Goal: Information Seeking & Learning: Learn about a topic

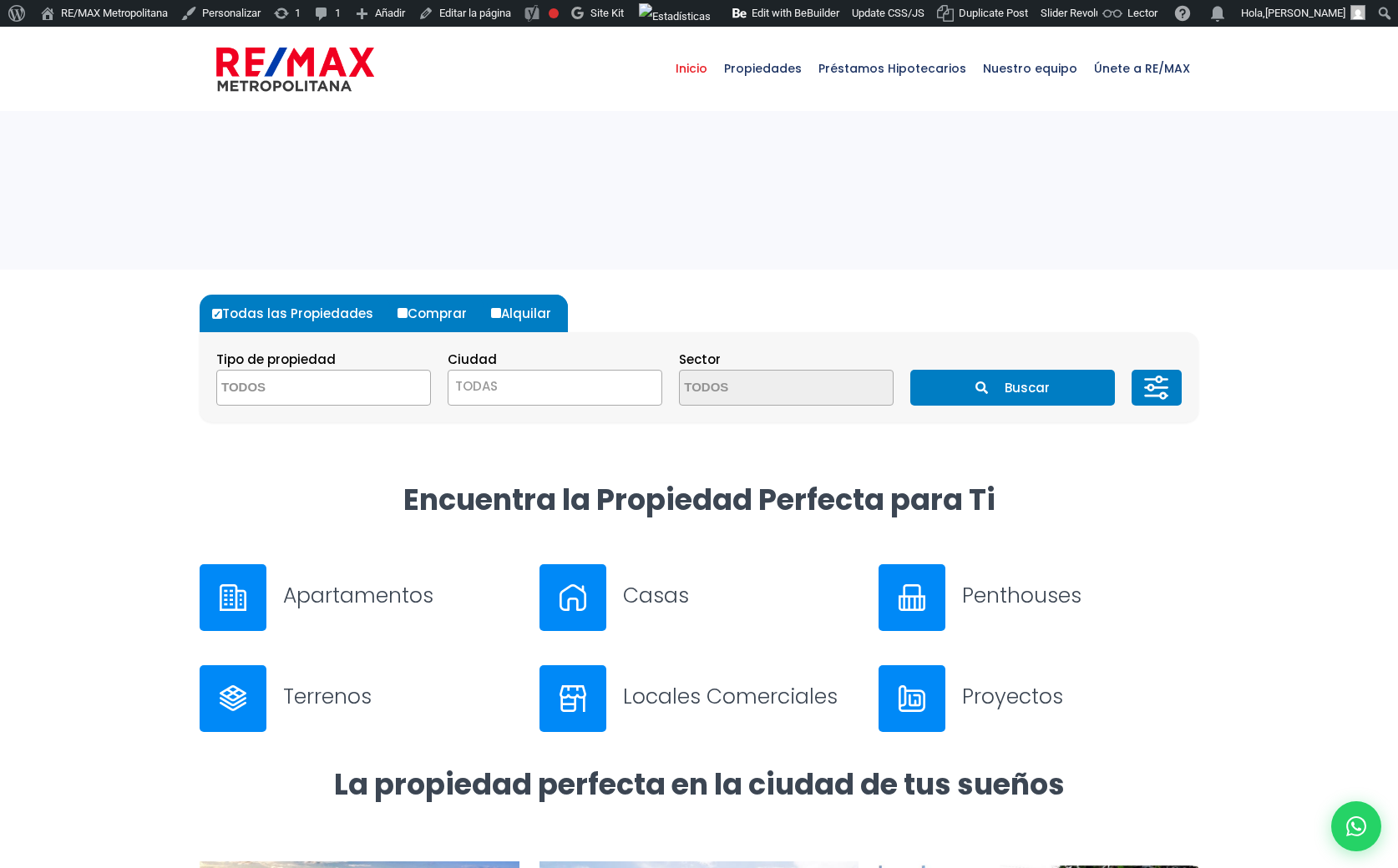
select select
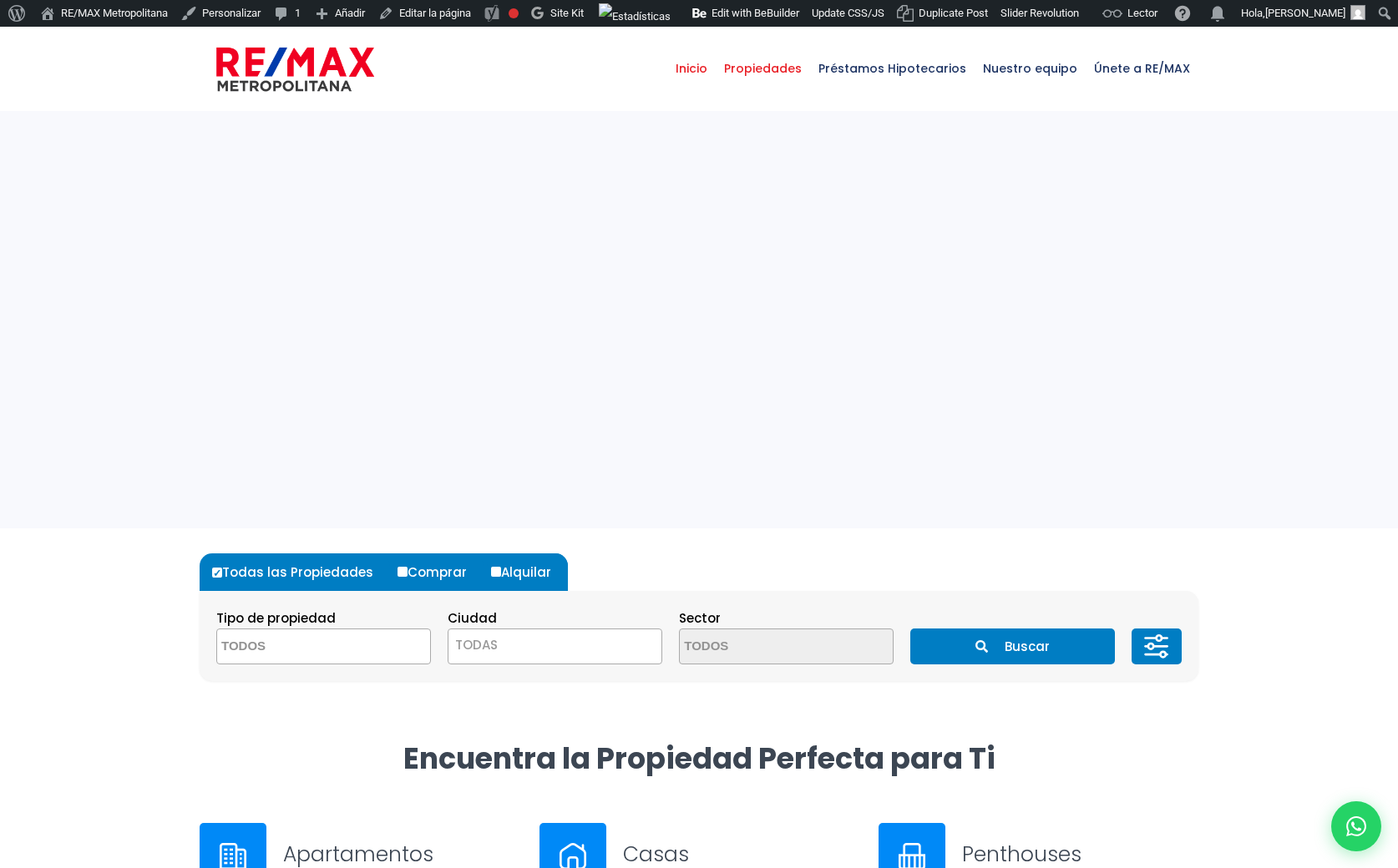
select select
click at [780, 75] on span "Propiedades" at bounding box center [762, 68] width 94 height 50
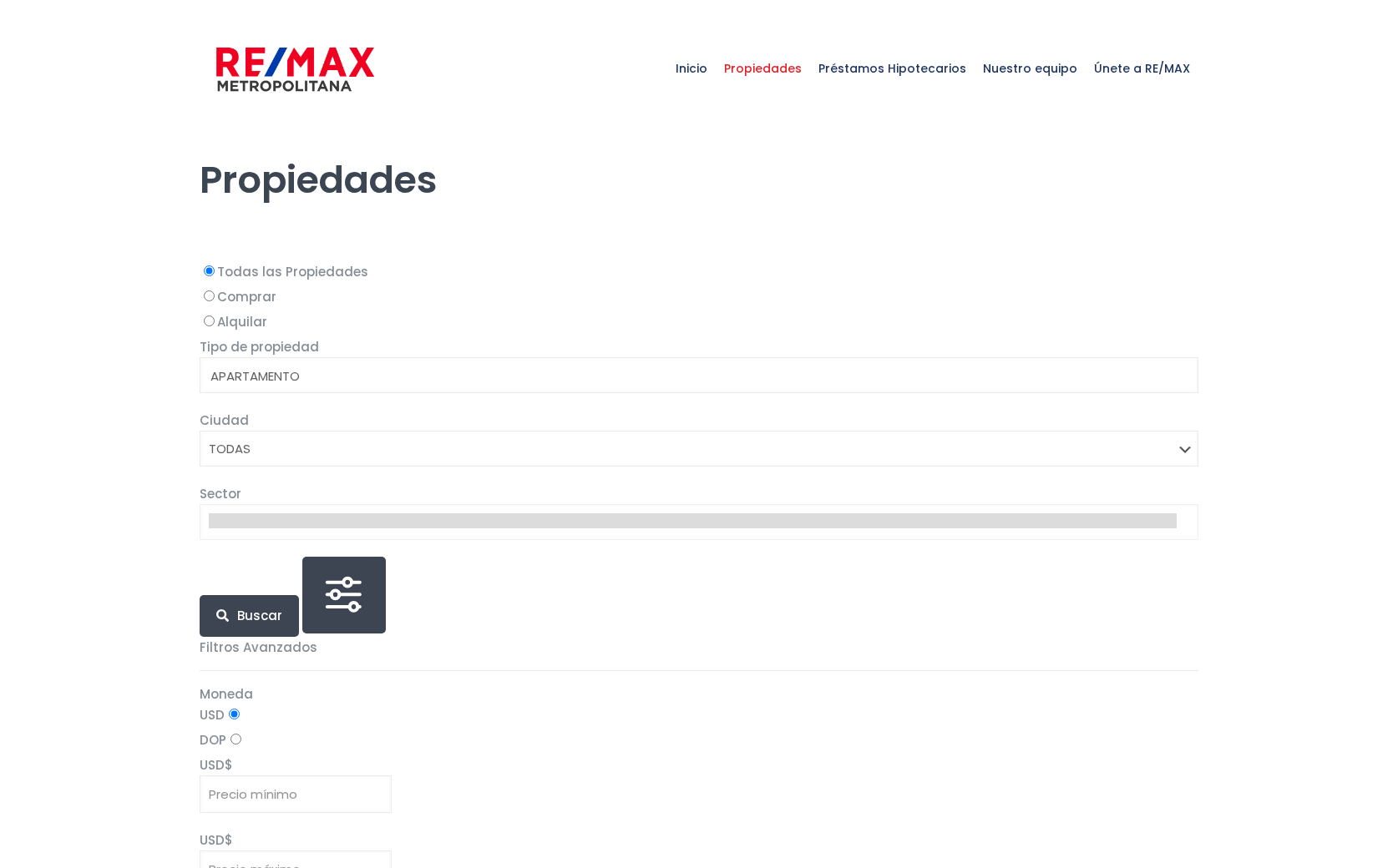
select select
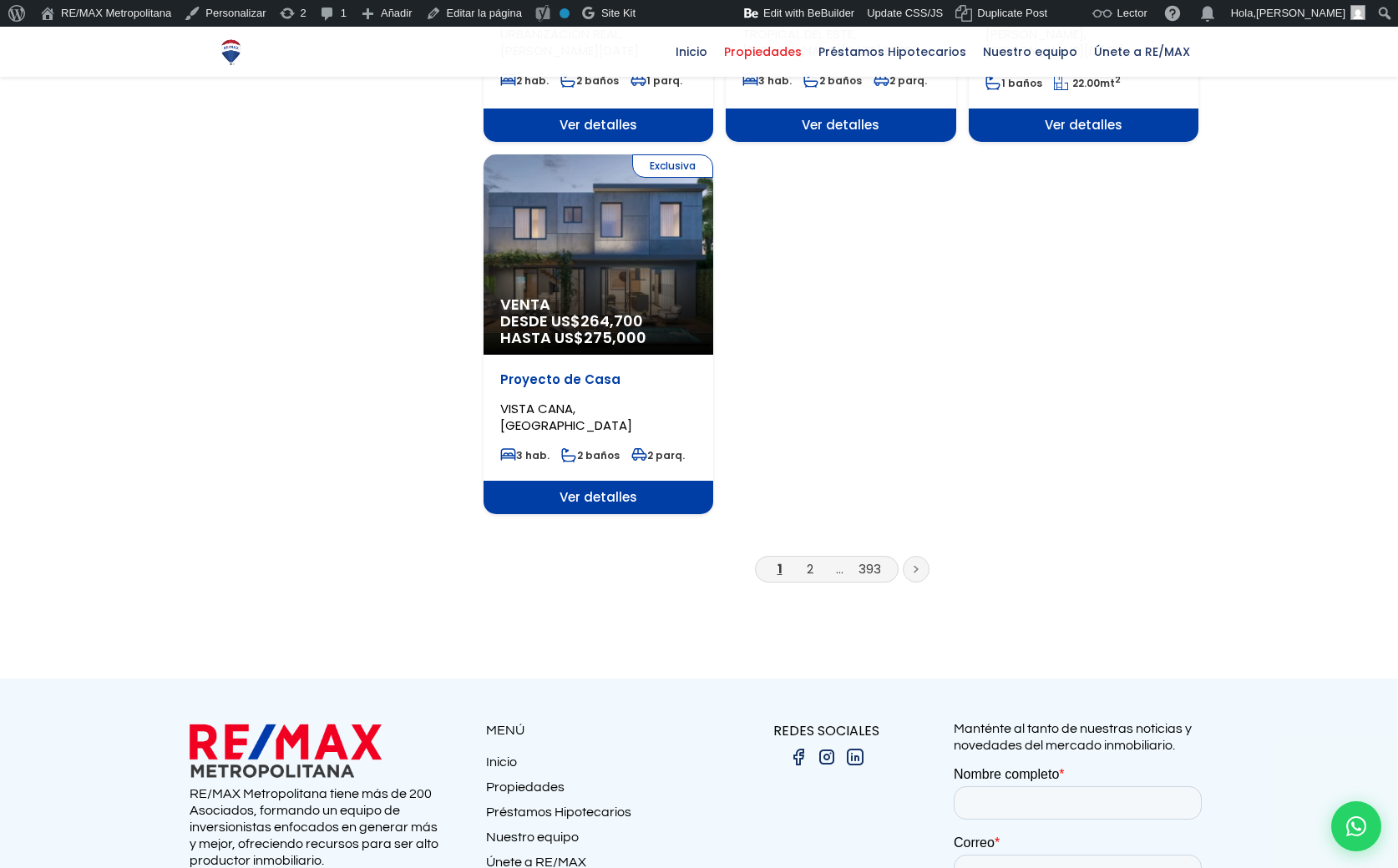
scroll to position [2021, 0]
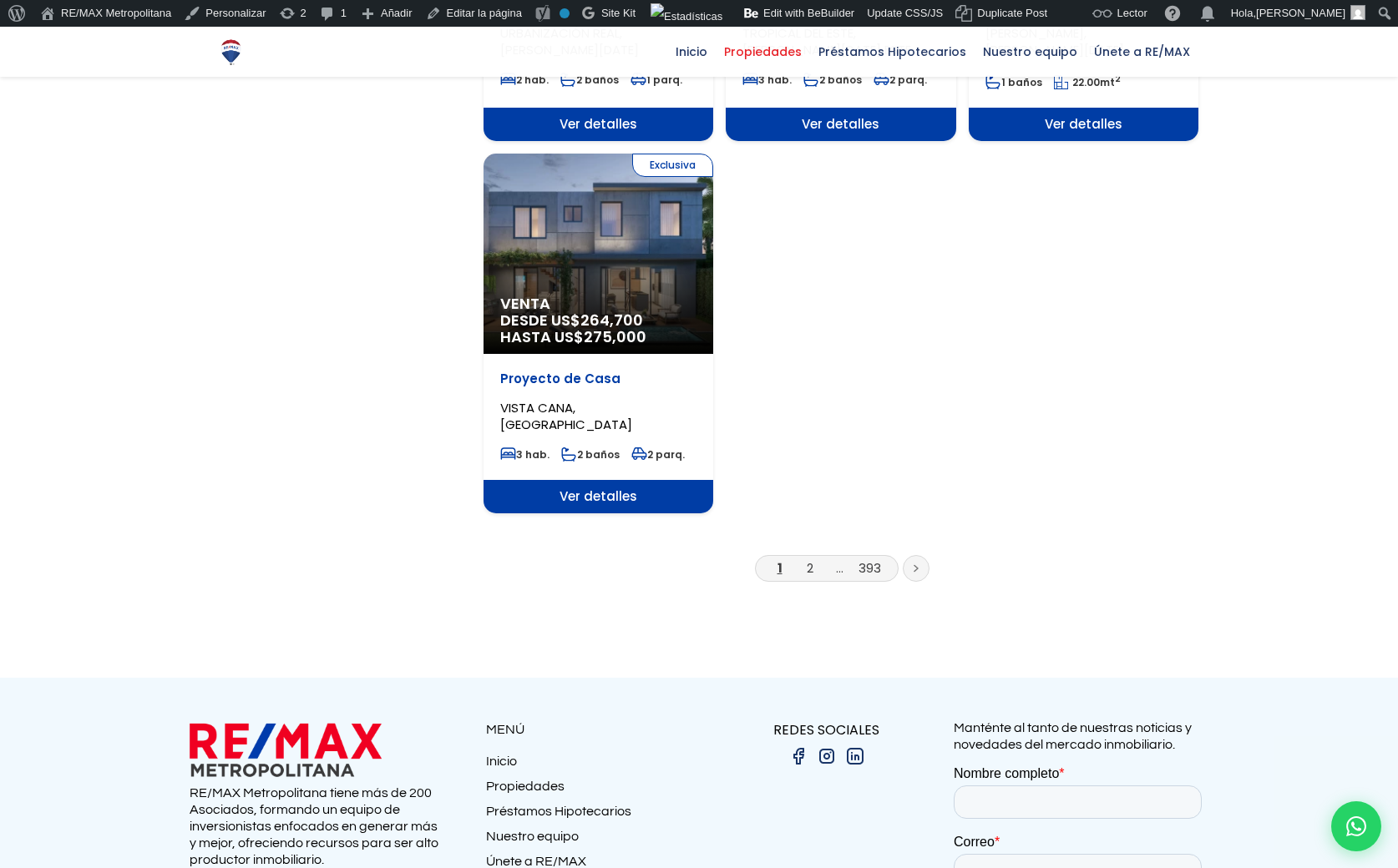
click at [915, 565] on icon at bounding box center [917, 568] width 5 height 8
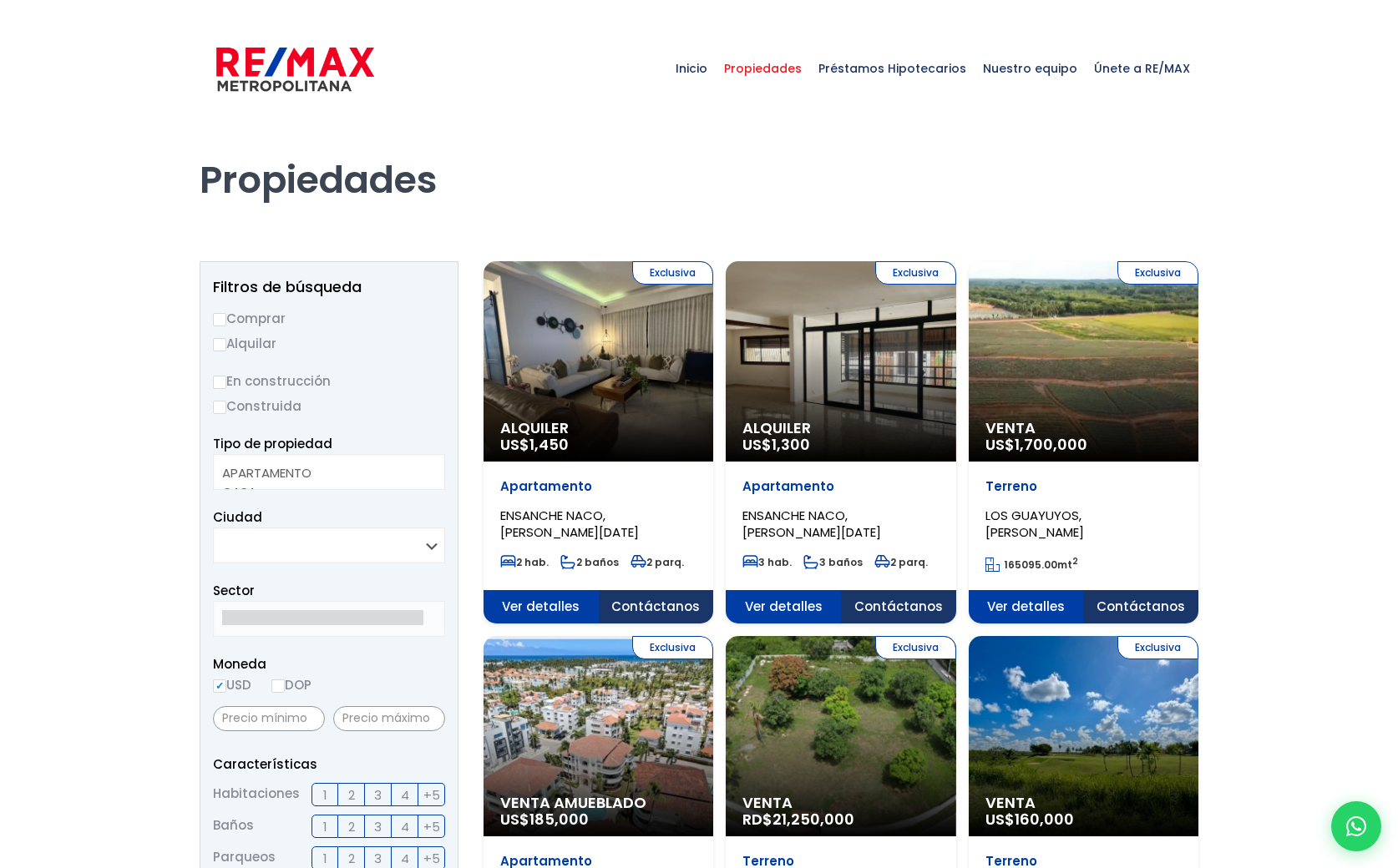
select select
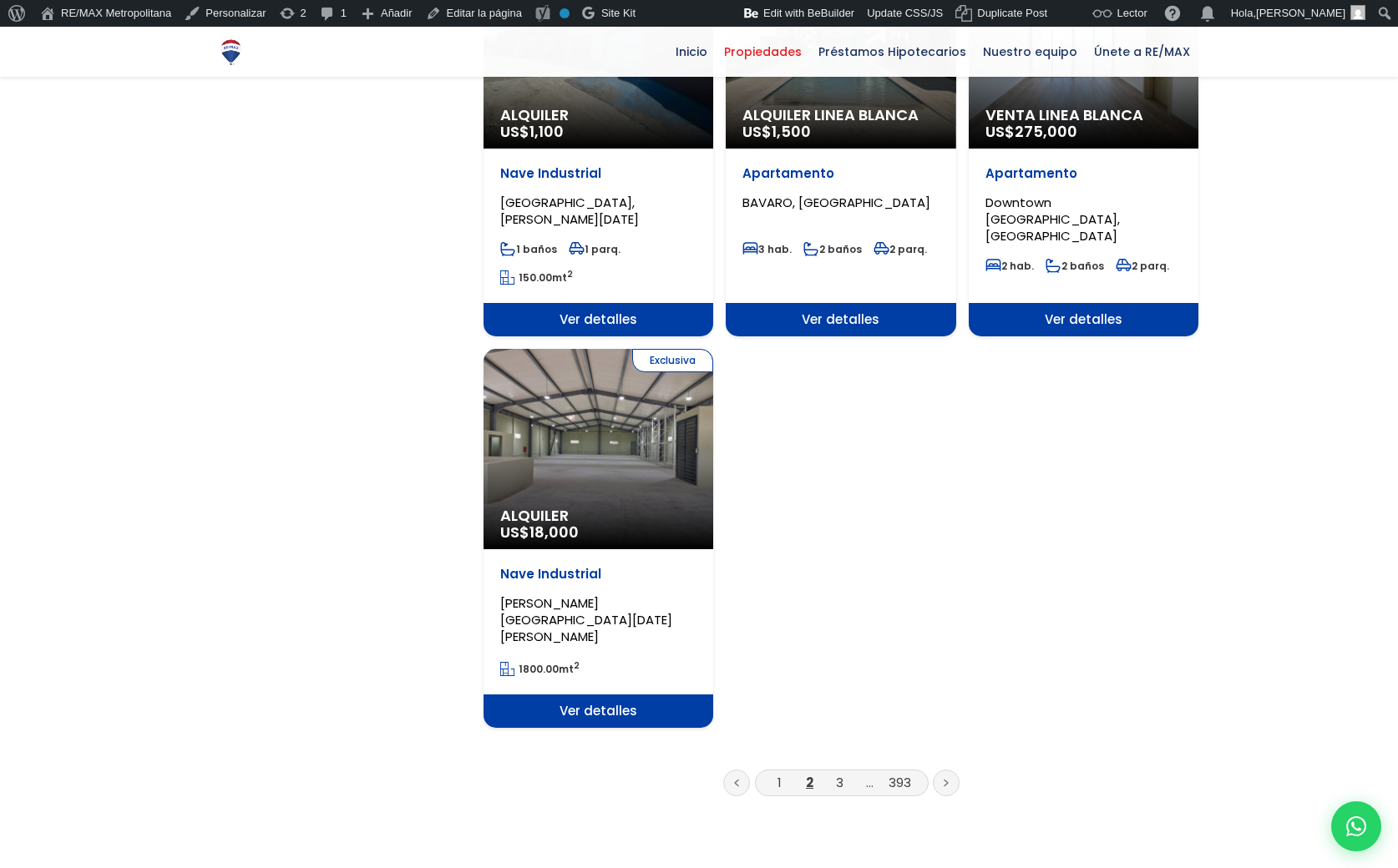
scroll to position [1920, 0]
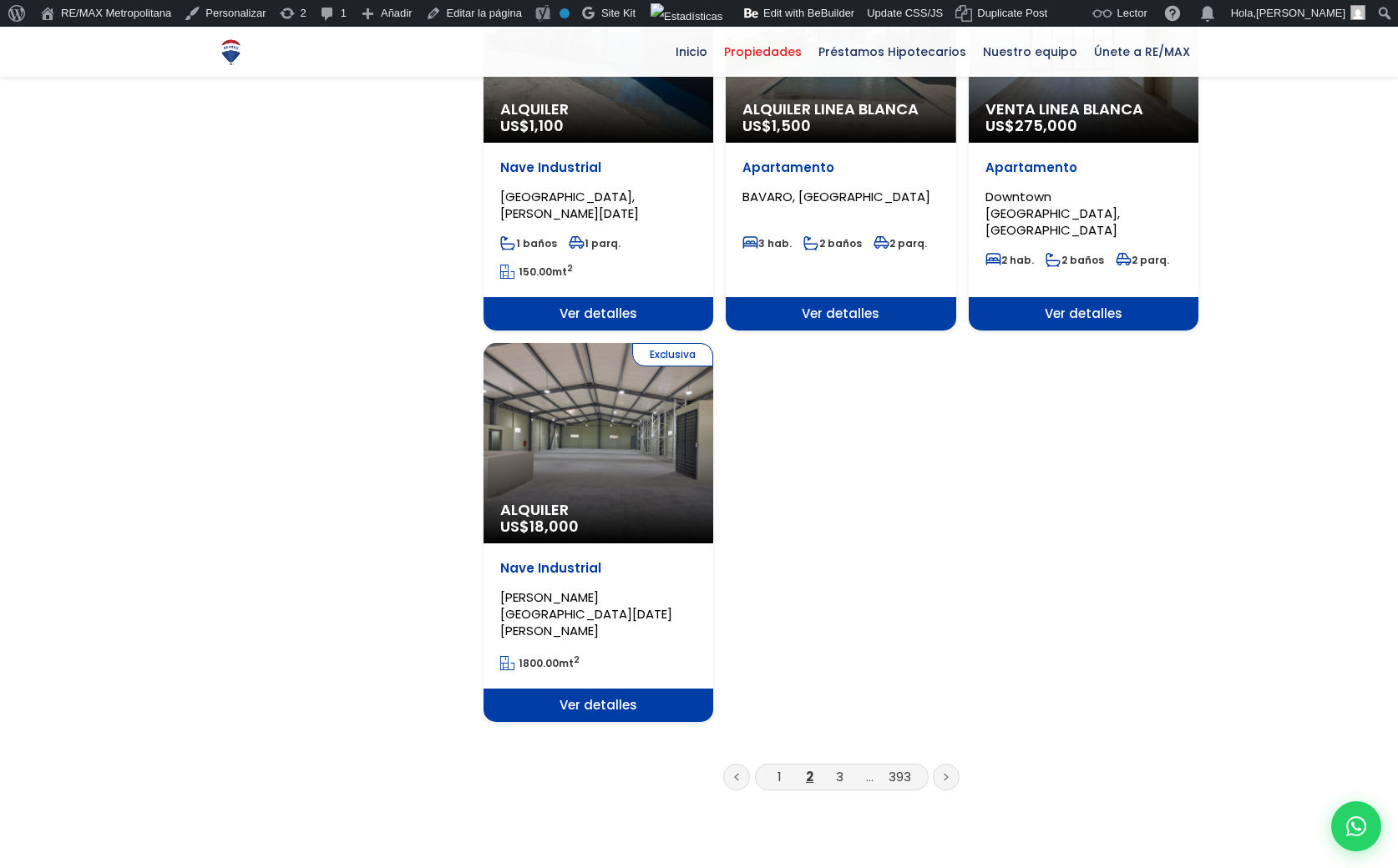
click at [945, 775] on icon at bounding box center [946, 777] width 4 height 6
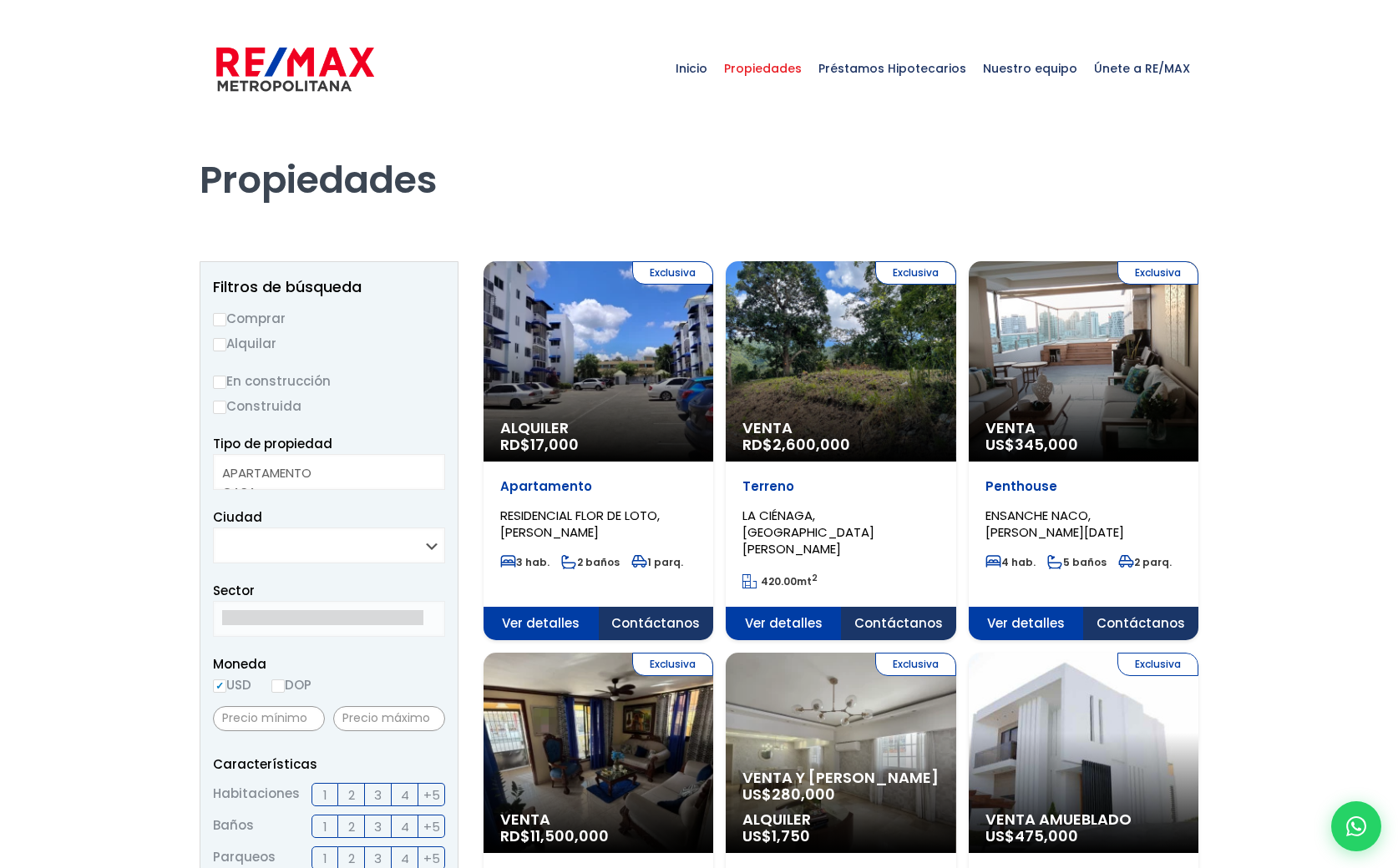
select select
